Goal: Task Accomplishment & Management: Use online tool/utility

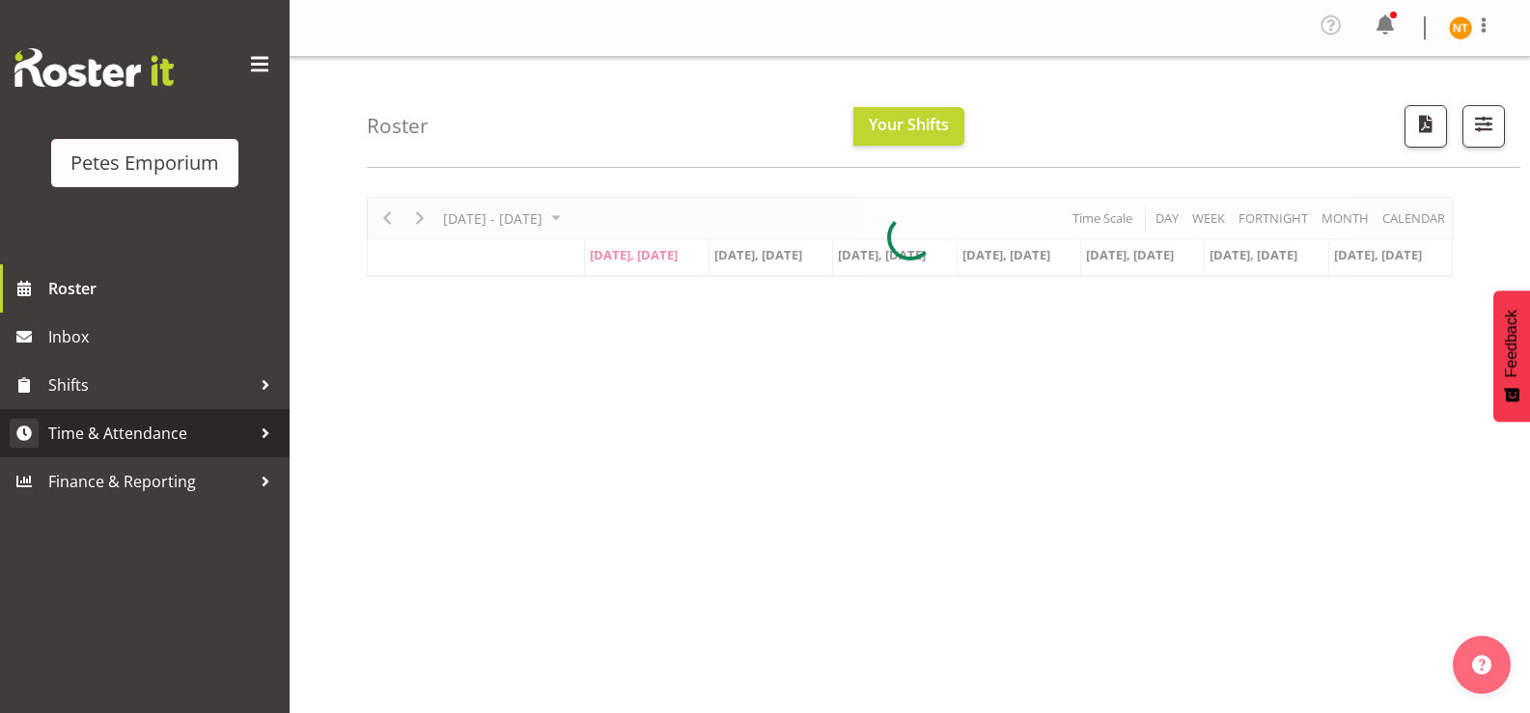
click at [86, 432] on span "Time & Attendance" at bounding box center [149, 433] width 203 height 29
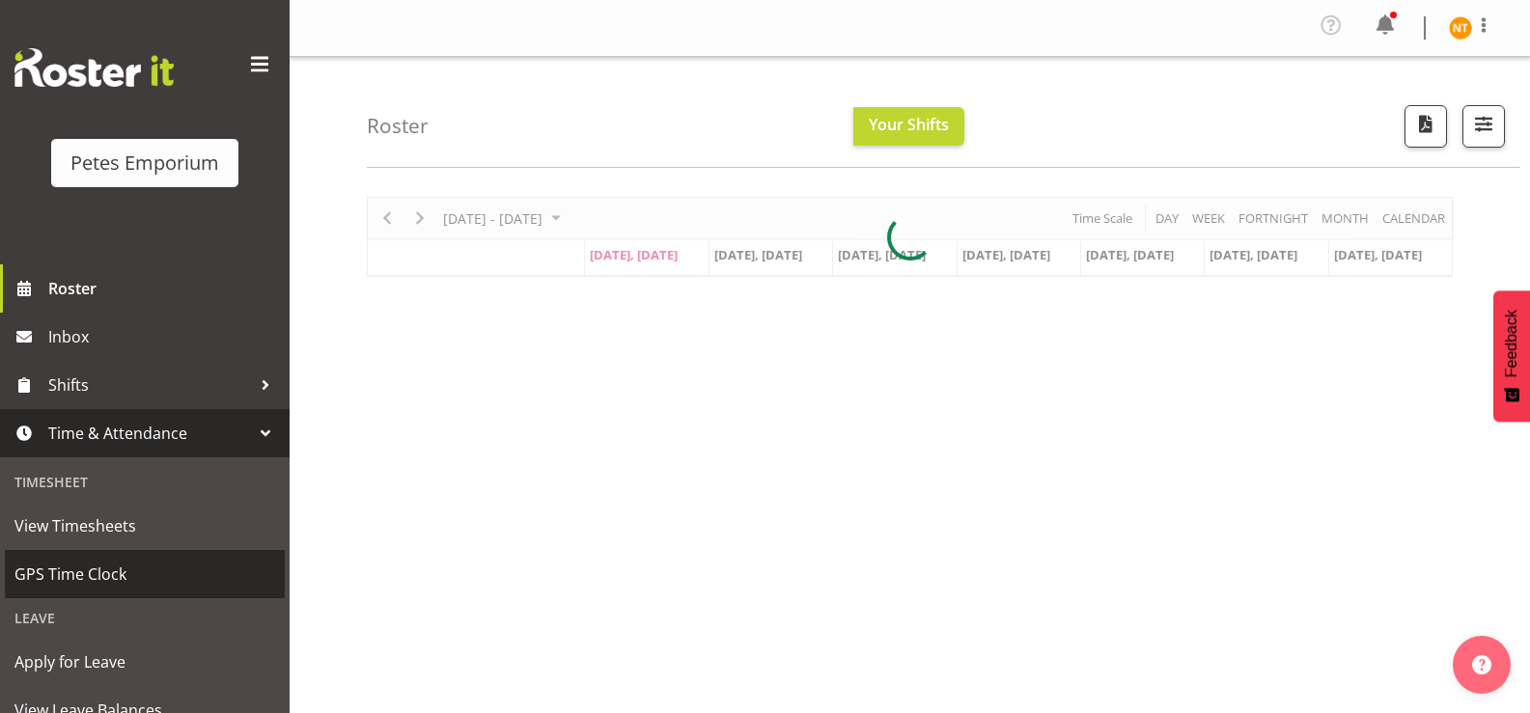
click at [70, 577] on span "GPS Time Clock" at bounding box center [144, 574] width 261 height 29
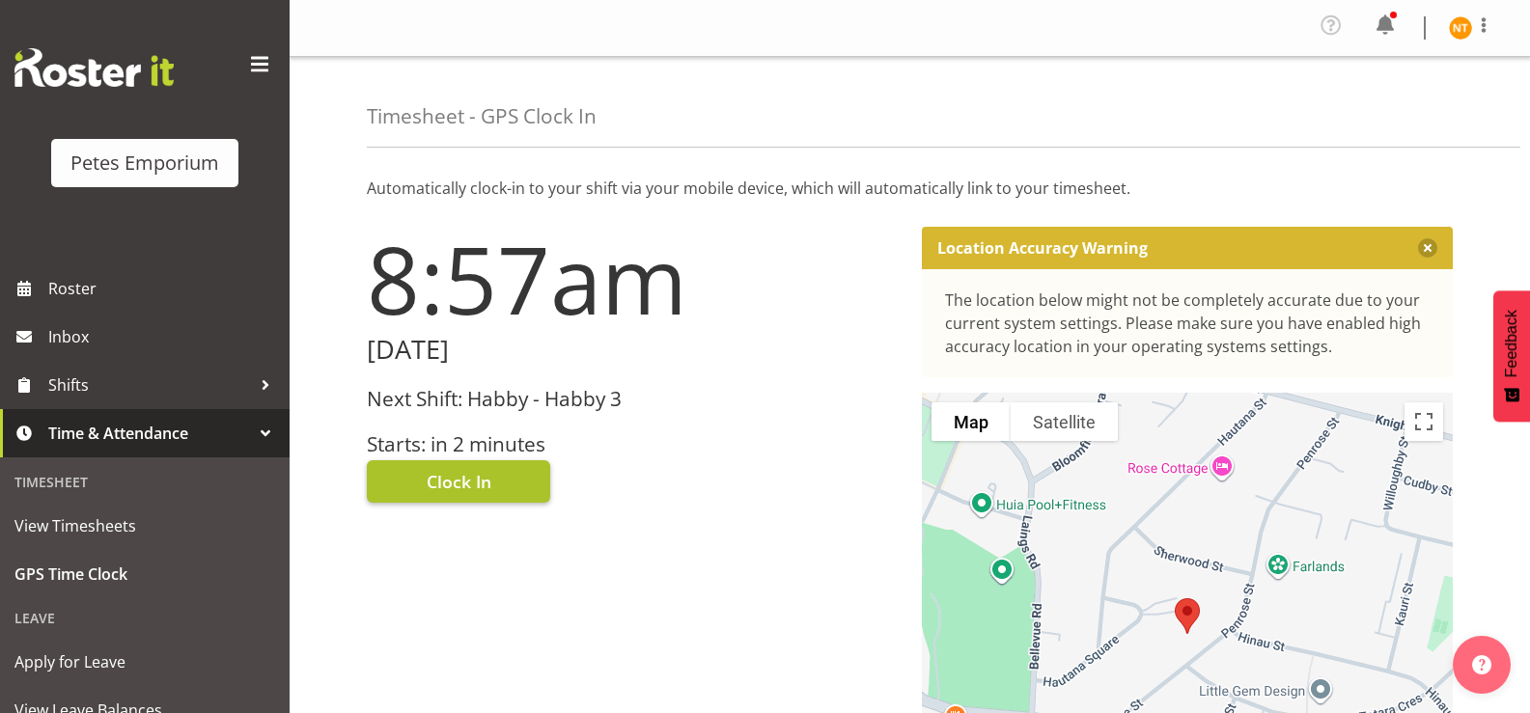
click at [455, 482] on span "Clock In" at bounding box center [459, 481] width 65 height 25
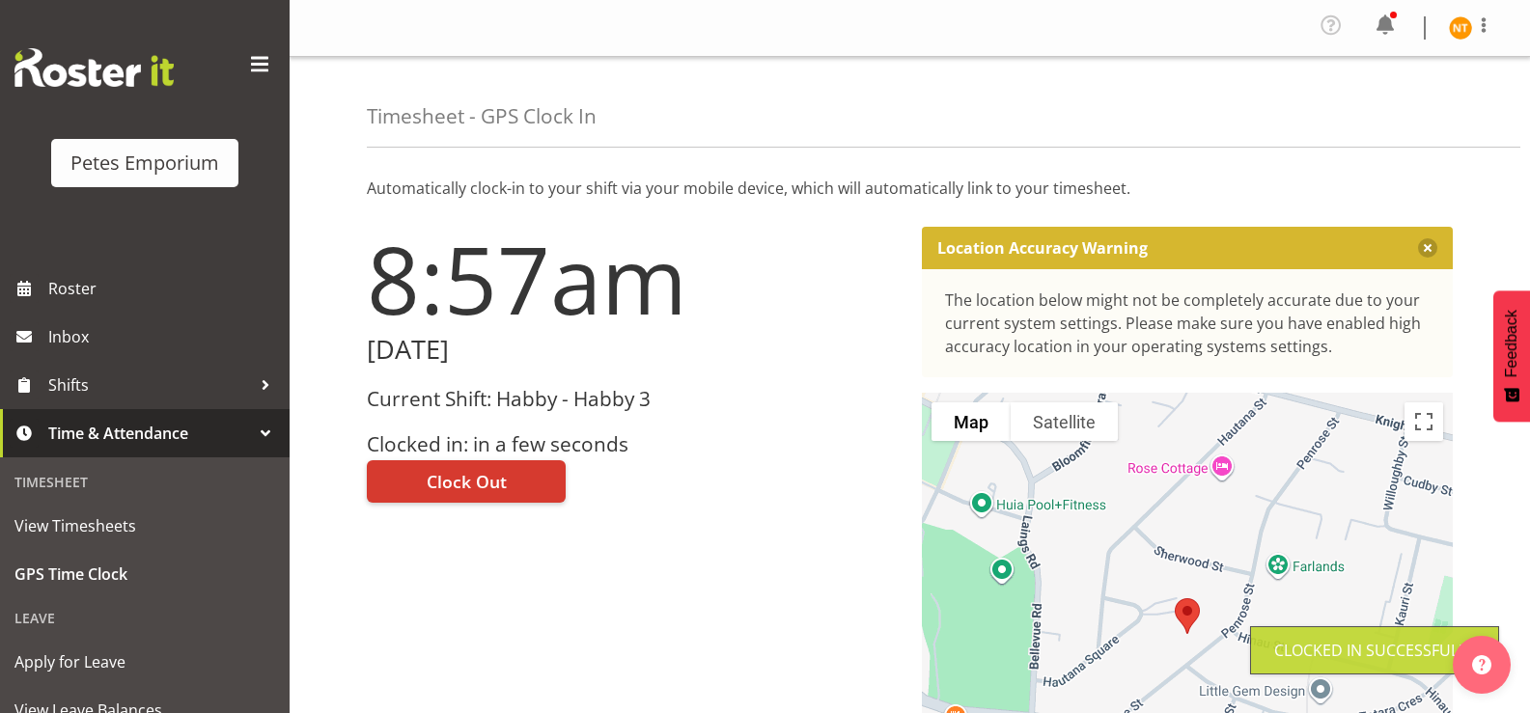
click at [1460, 31] on img at bounding box center [1460, 27] width 23 height 23
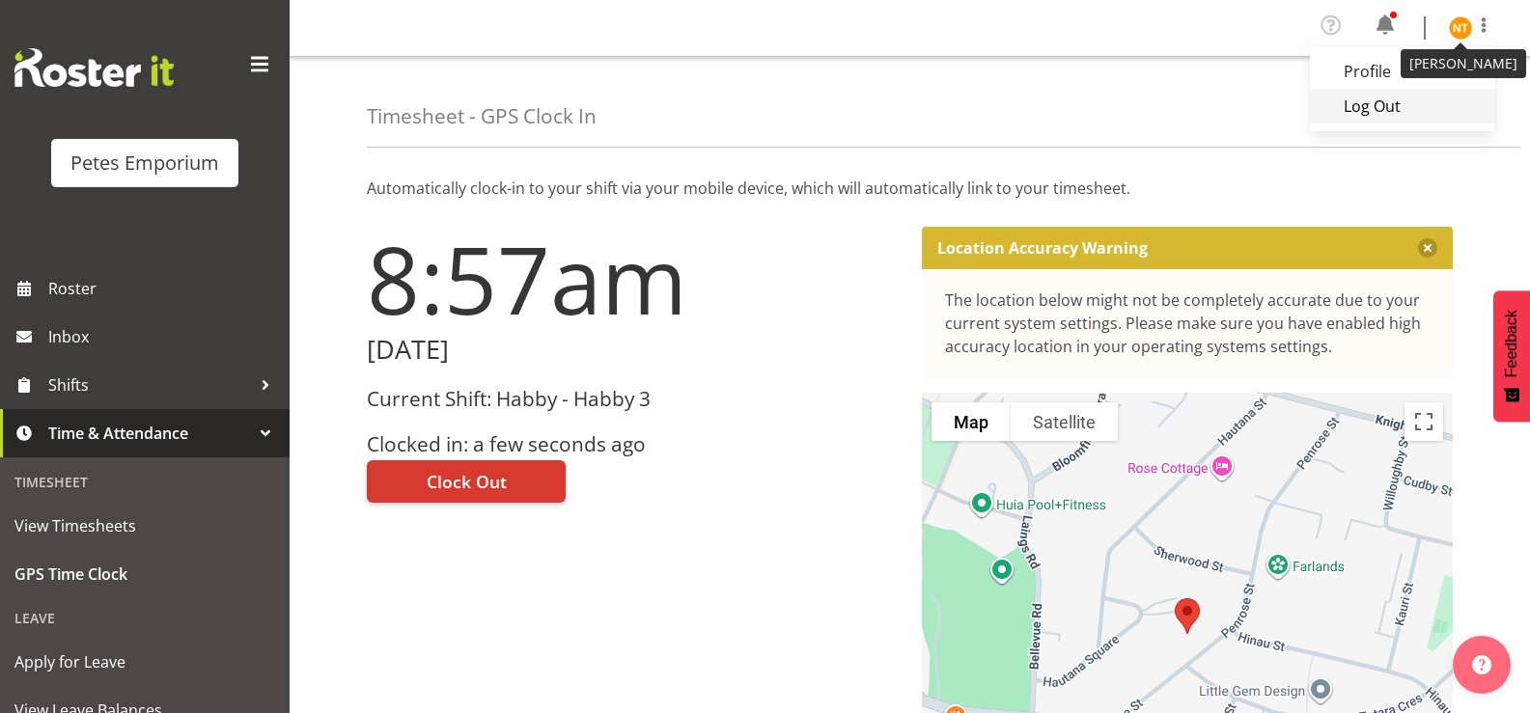
click at [1380, 102] on link "Log Out" at bounding box center [1402, 106] width 185 height 35
